Goal: Task Accomplishment & Management: Use online tool/utility

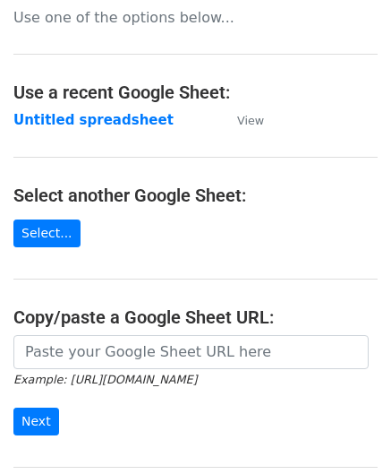
scroll to position [179, 0]
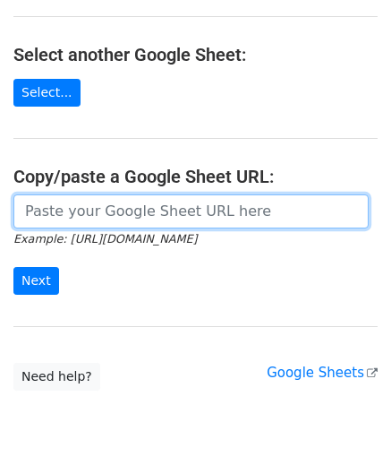
click at [41, 205] on input "url" at bounding box center [191, 211] width 356 height 34
paste input "[URL][DOMAIN_NAME]"
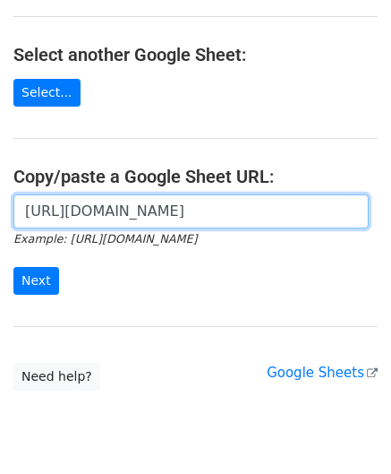
scroll to position [0, 388]
type input "[URL][DOMAIN_NAME]"
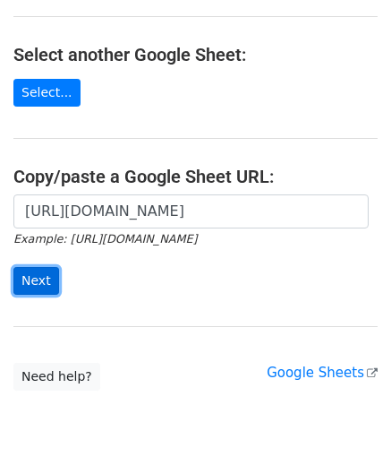
click at [30, 268] on input "Next" at bounding box center [36, 281] width 46 height 28
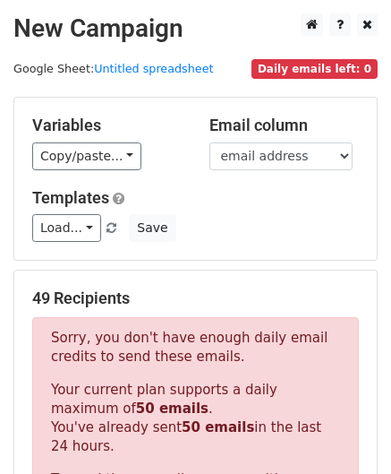
scroll to position [605, 0]
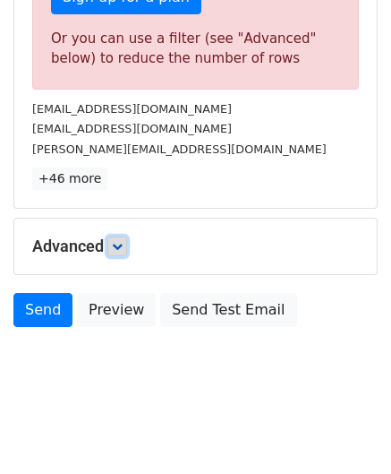
click at [120, 248] on link at bounding box center [117, 246] width 20 height 20
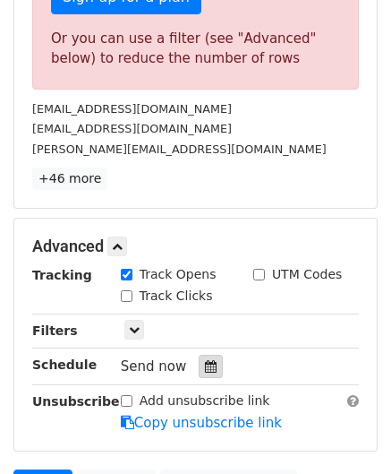
click at [205, 360] on icon at bounding box center [211, 366] width 12 height 13
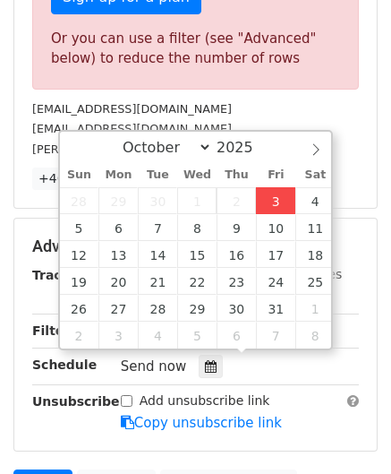
type input "[DATE] 12:00"
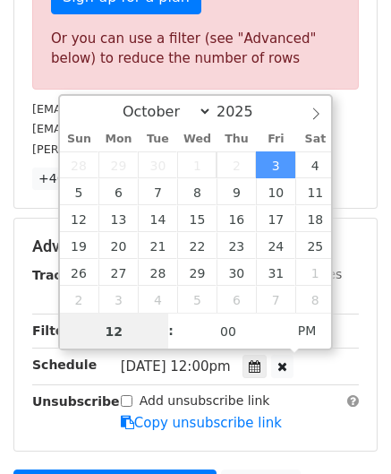
paste input "0"
type input "10"
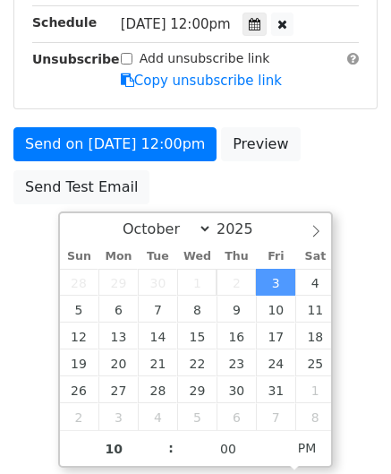
type input "[DATE] 22:00"
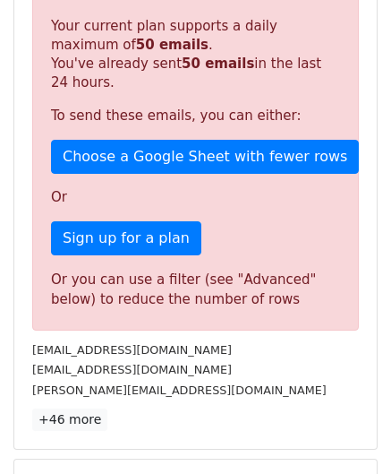
scroll to position [821, 0]
